Goal: Transaction & Acquisition: Purchase product/service

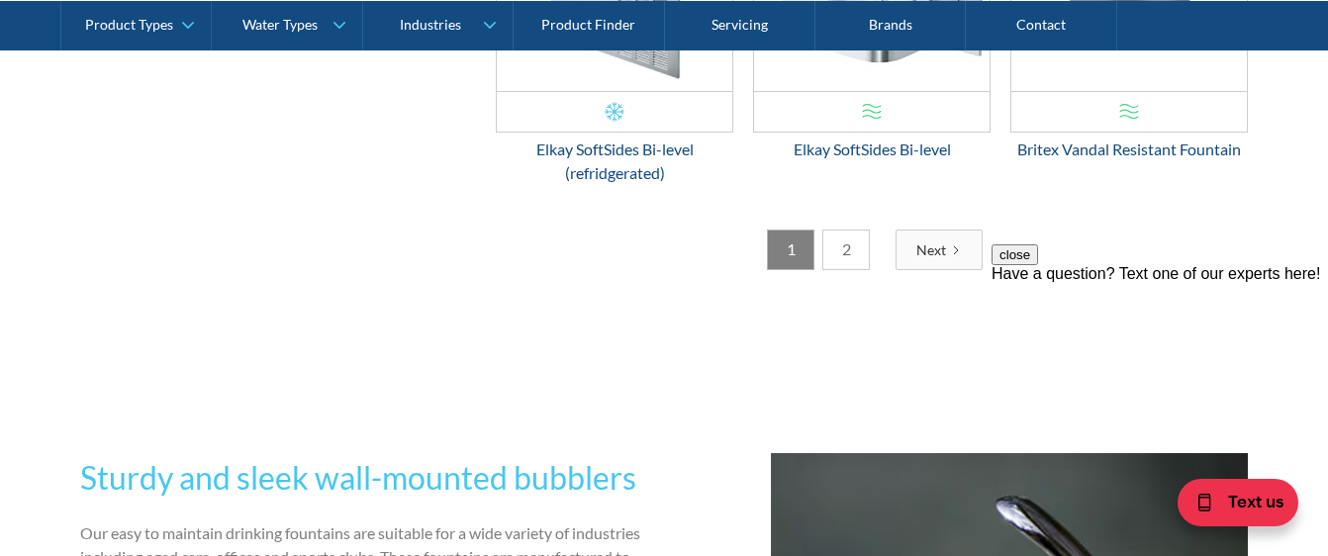
scroll to position [3483, 0]
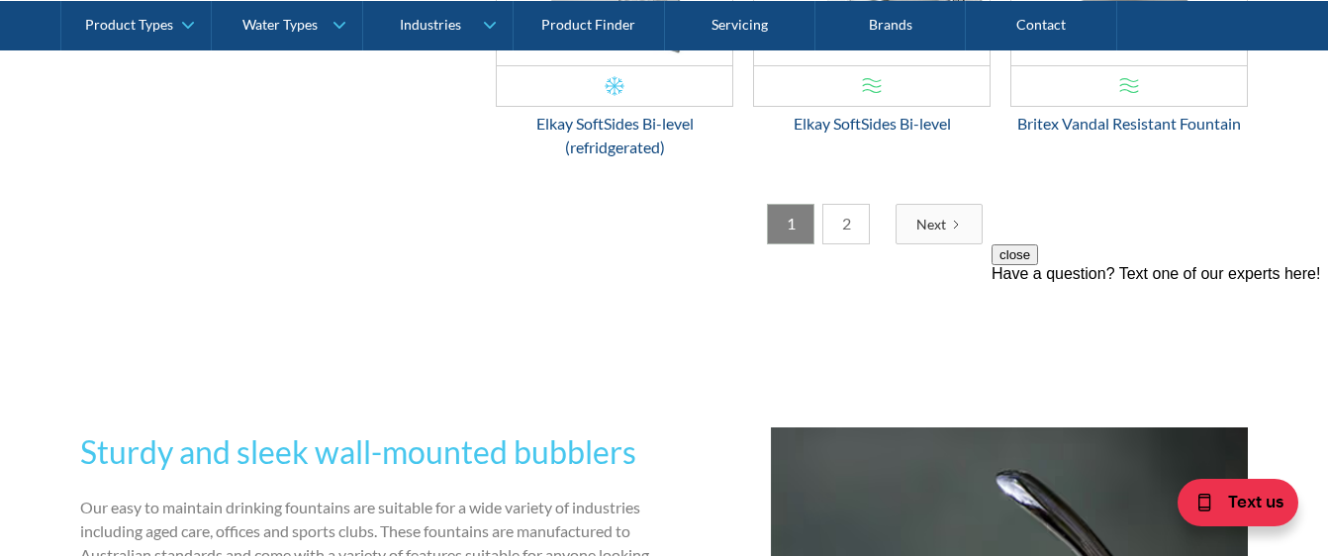
click at [934, 222] on div "Next" at bounding box center [932, 224] width 30 height 21
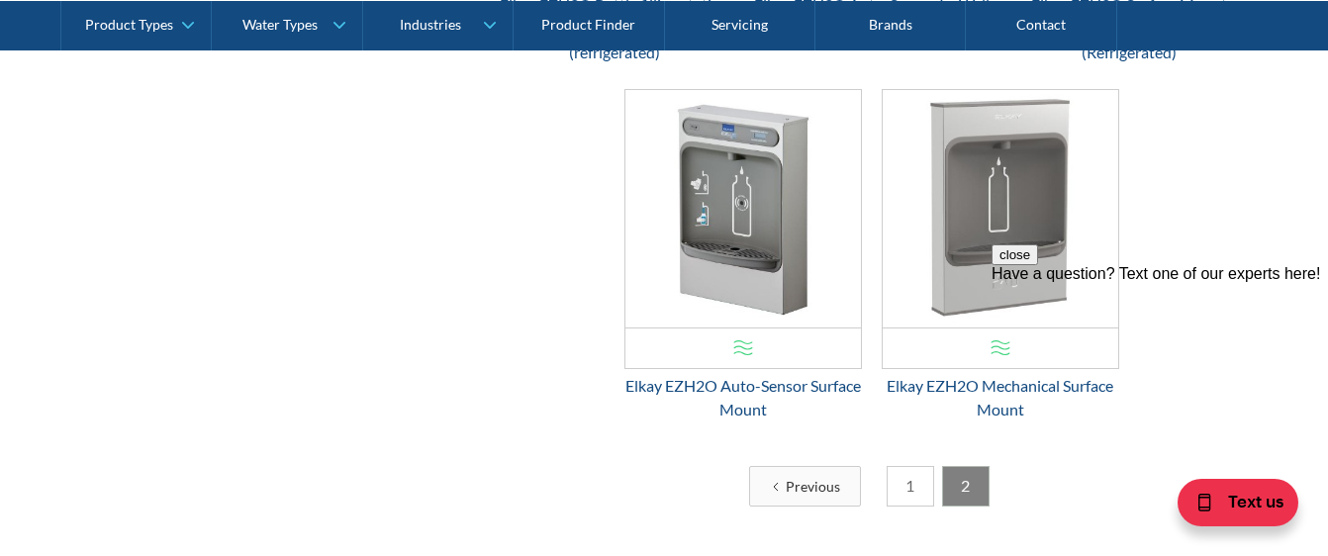
scroll to position [1811, 0]
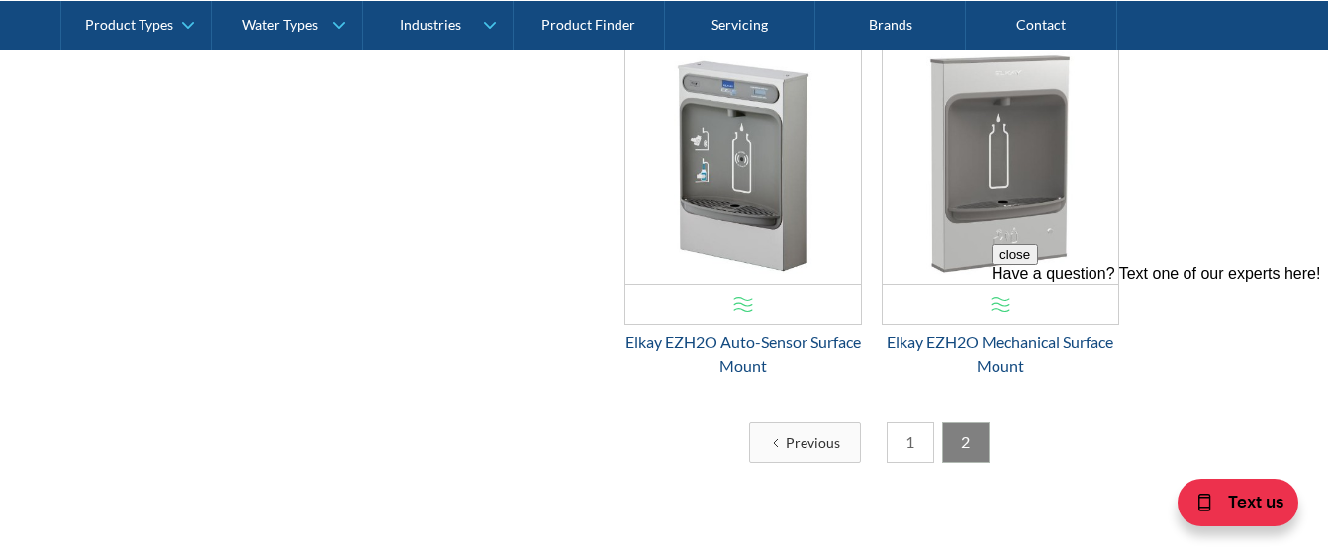
click at [907, 438] on link "1" at bounding box center [911, 443] width 48 height 41
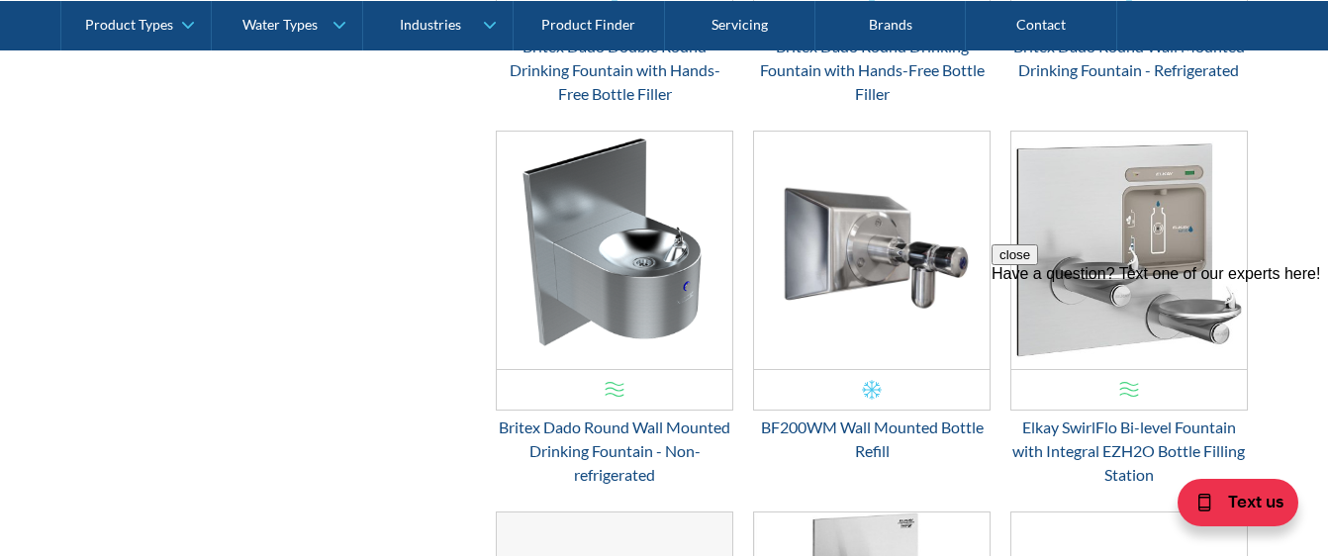
scroll to position [2545, 0]
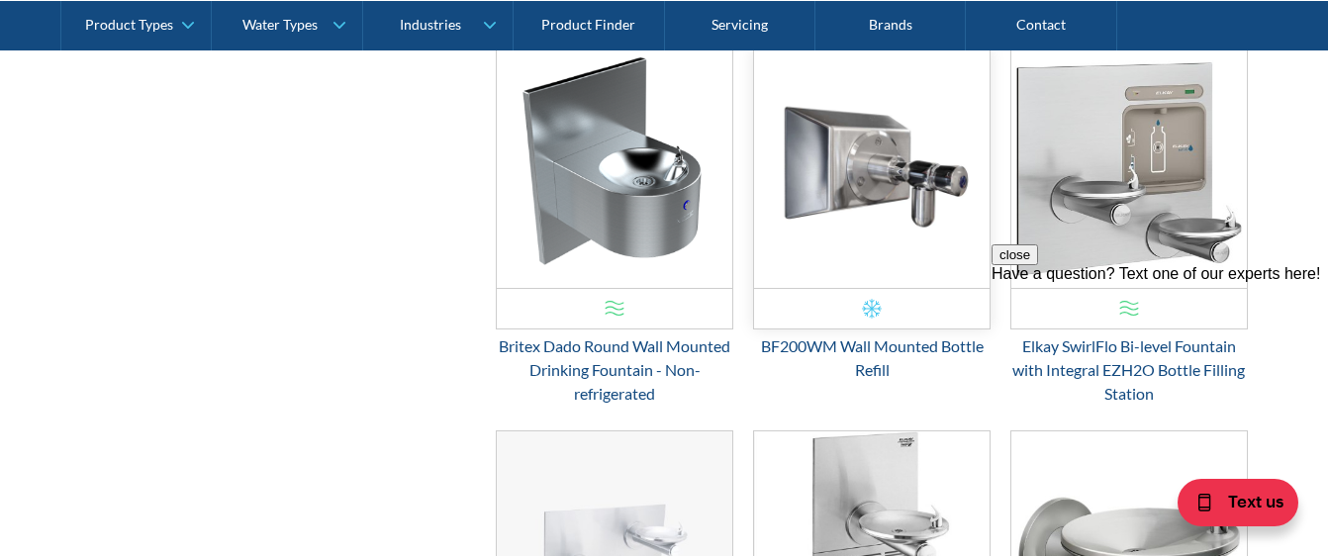
click at [869, 194] on img "Email Form 3" at bounding box center [872, 169] width 236 height 238
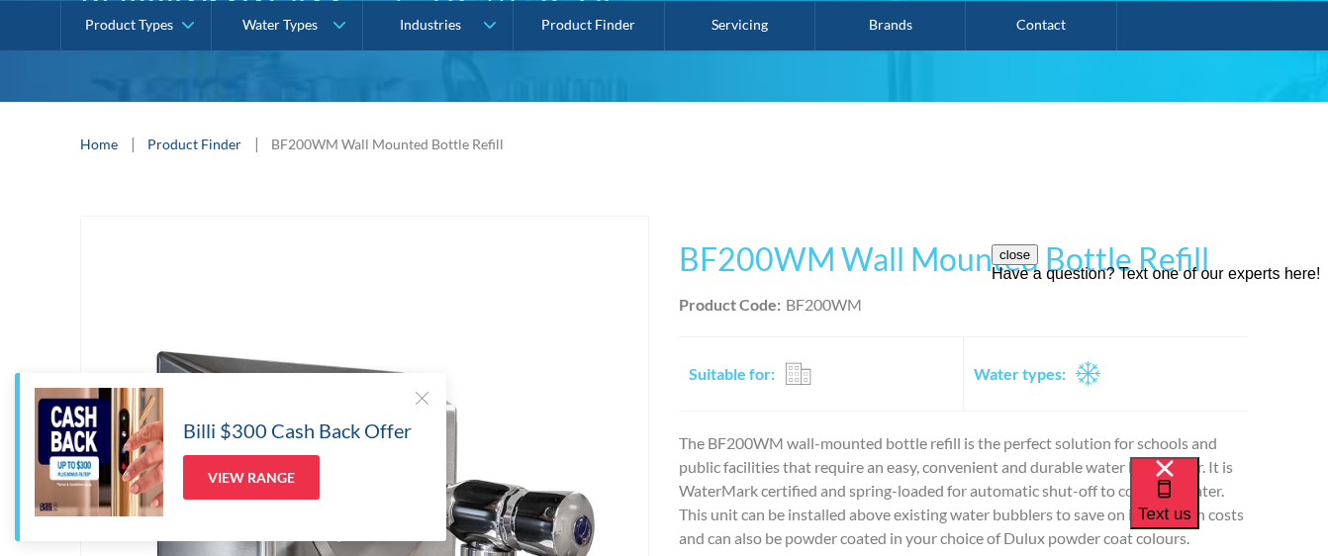
scroll to position [240, 0]
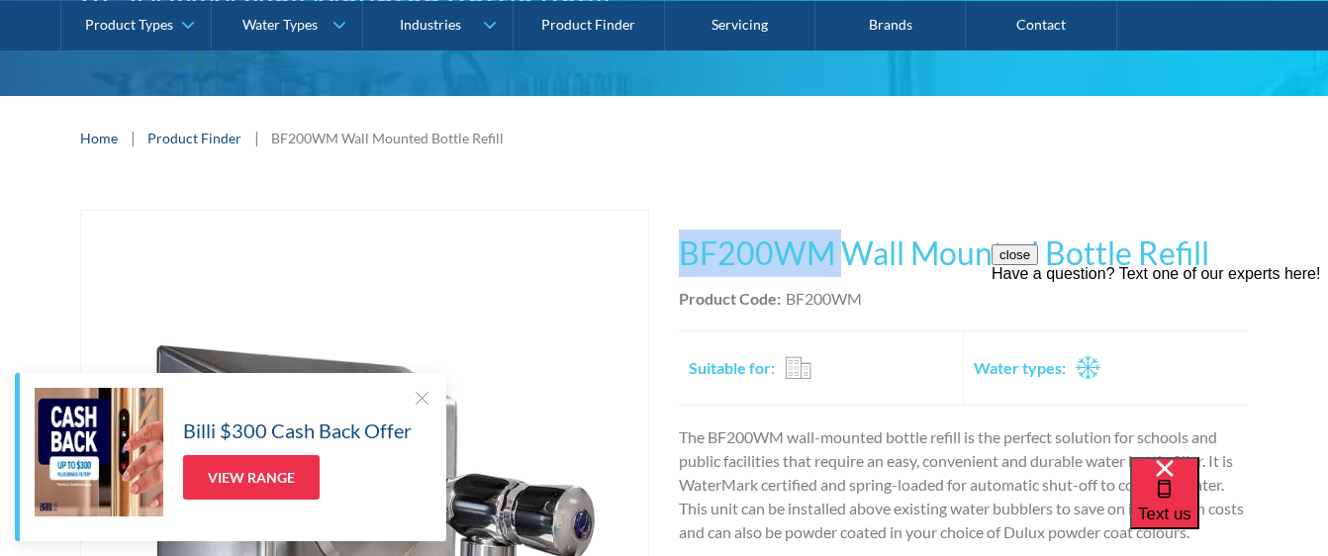
drag, startPoint x: 847, startPoint y: 254, endPoint x: 1238, endPoint y: 218, distance: 392.7
click at [1238, 218] on div "This tap design is included in our standard range tap options when you purchase…" at bounding box center [963, 478] width 569 height 536
